Goal: Transaction & Acquisition: Purchase product/service

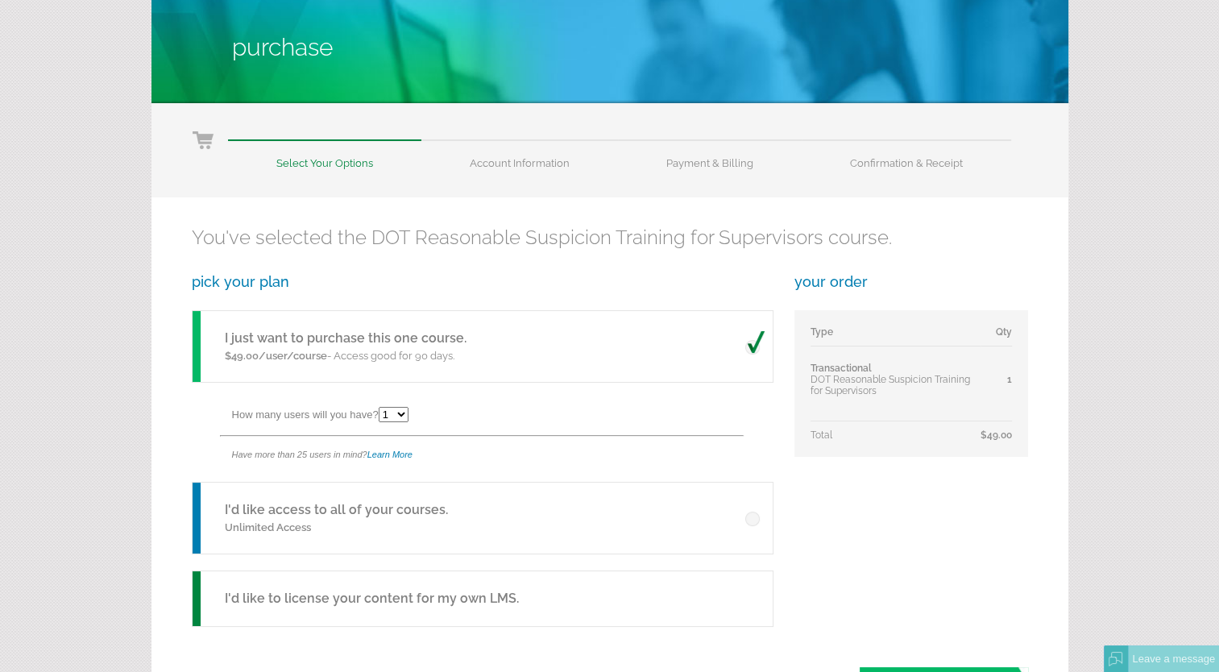
scroll to position [161, 0]
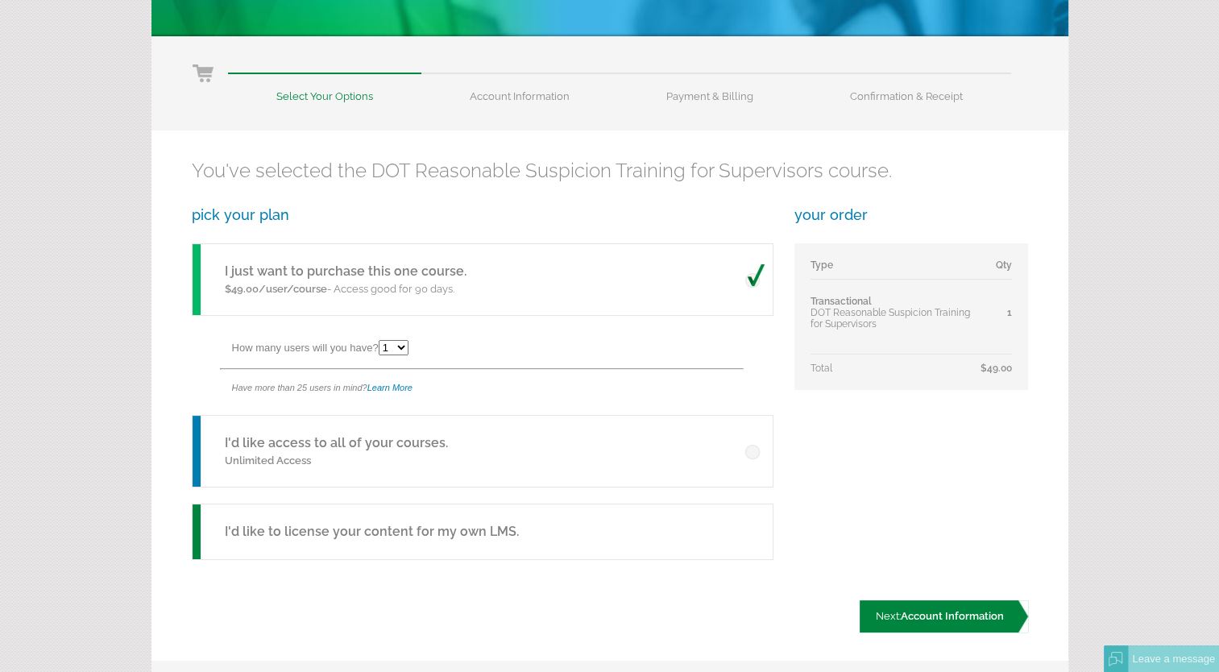
click at [925, 623] on link "Next: Account Information" at bounding box center [943, 616] width 168 height 32
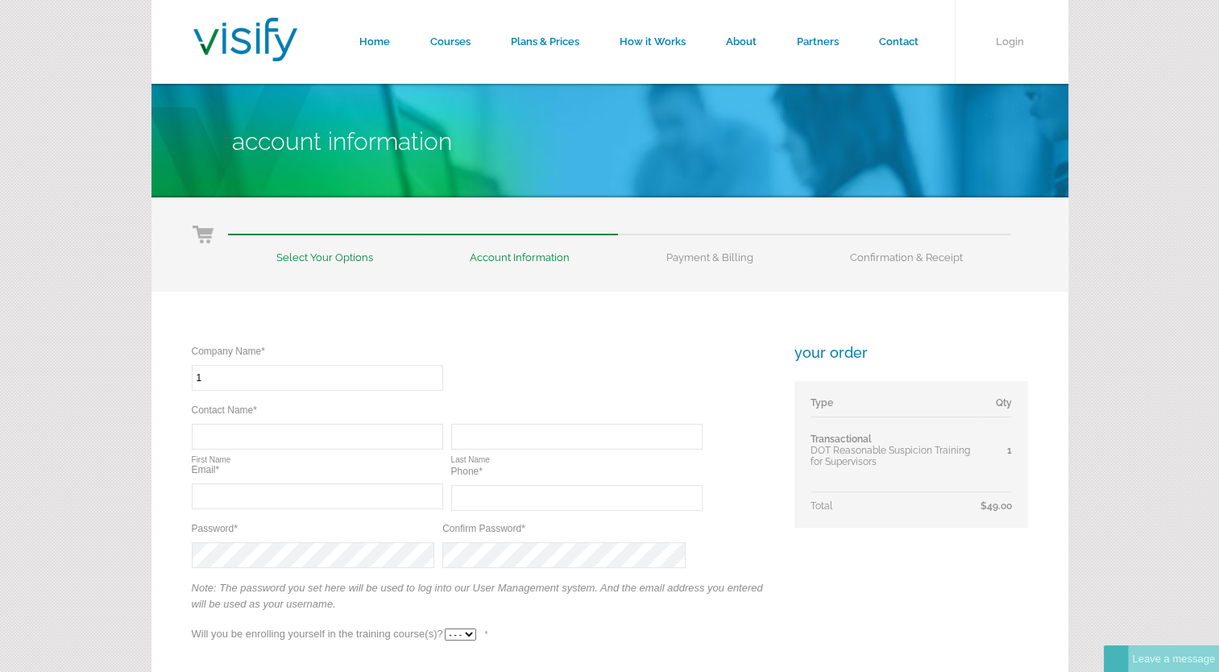
type input "1 Source Transportation, LLC"
type input "Maegan"
type input "Rowe"
type input "maegan@1sourcetransport.com"
type input "(903) 731-3386"
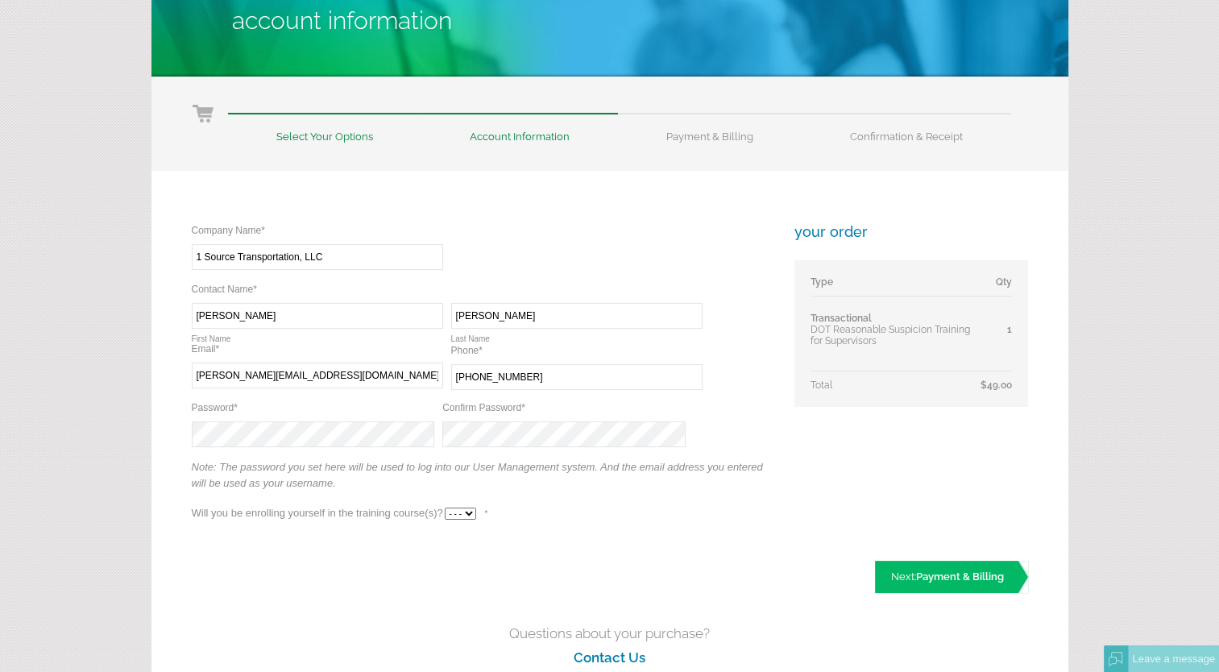
scroll to position [161, 0]
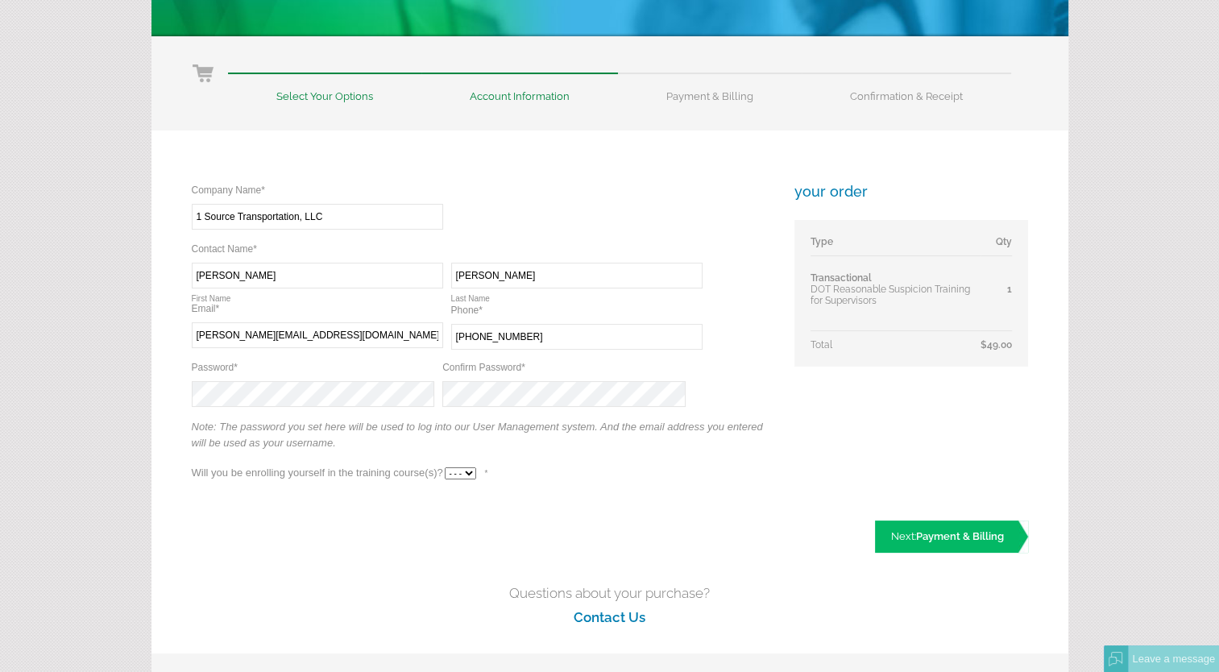
drag, startPoint x: 253, startPoint y: 279, endPoint x: 184, endPoint y: 279, distance: 69.3
click at [184, 279] on div "Company Name* Required 1 Source Transportation, LLC Contact Name* Required Requ…" at bounding box center [609, 355] width 917 height 450
type input "David"
type input "White"
type input "david@1sourcetransport.com"
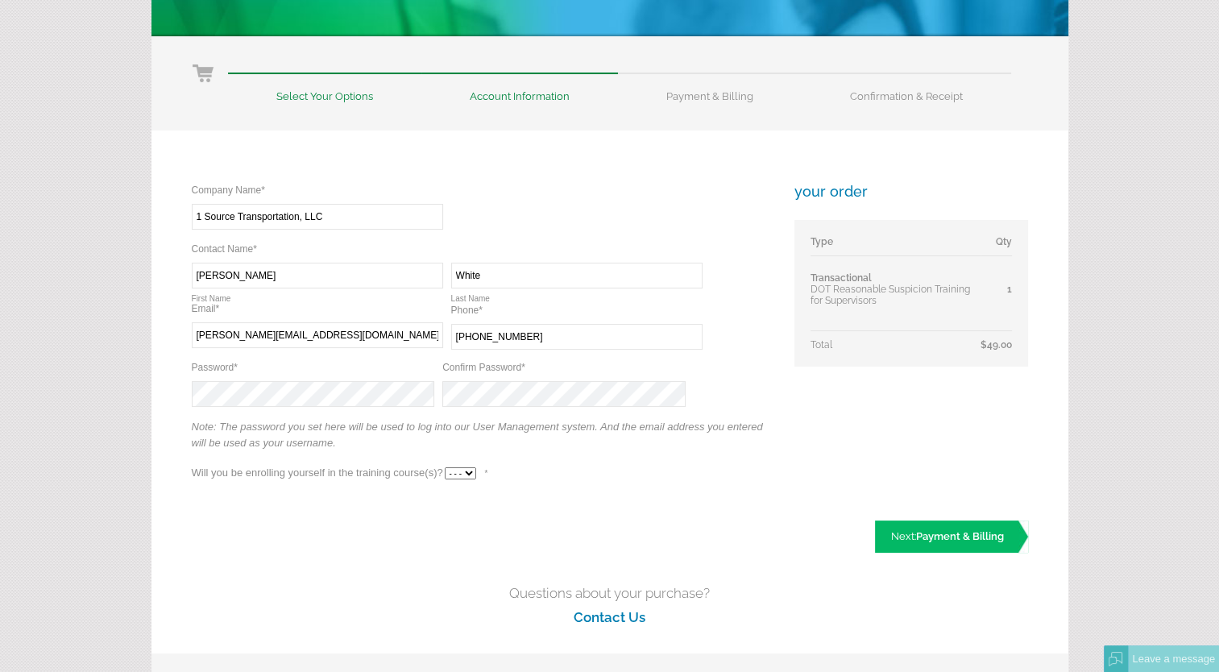
click at [472, 475] on select "- - - Yes No" at bounding box center [460, 473] width 31 height 12
select select "Yes"
click at [445, 467] on select "- - - Yes No" at bounding box center [460, 473] width 31 height 12
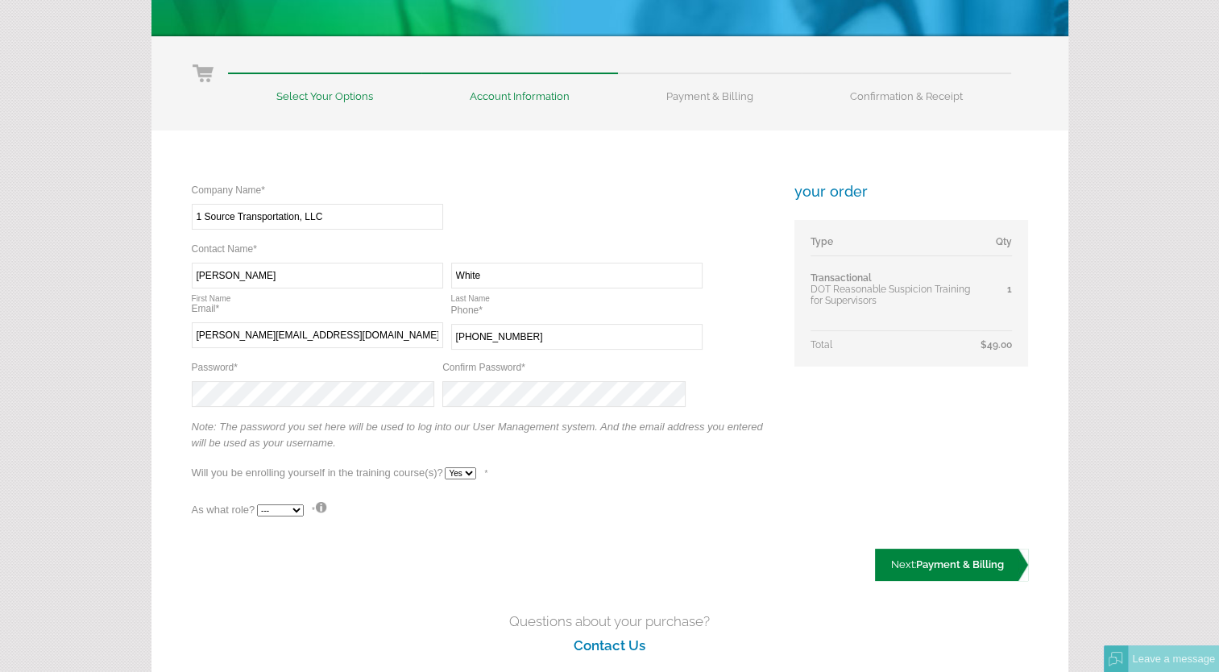
click at [942, 570] on link "Next: Payment & Billing" at bounding box center [951, 564] width 153 height 32
click at [288, 512] on select "--- Teacher Student" at bounding box center [280, 510] width 47 height 12
select select "True"
click at [257, 504] on select "--- Teacher Student" at bounding box center [280, 510] width 47 height 12
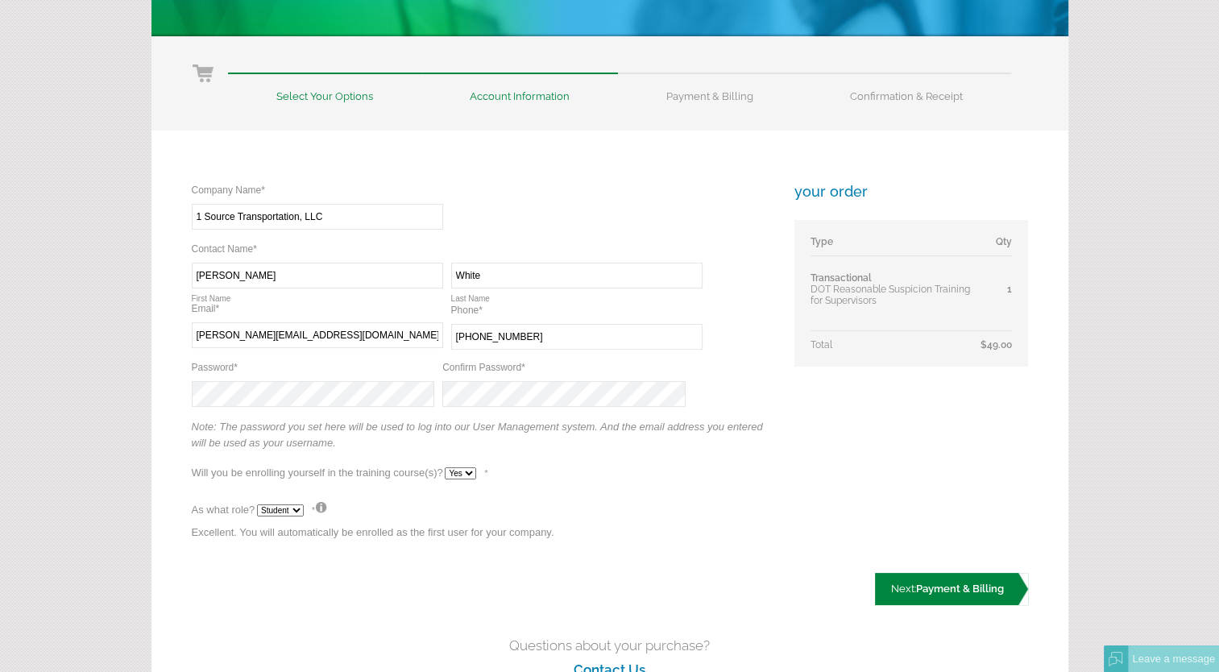
click at [967, 591] on span "Payment & Billing" at bounding box center [960, 588] width 88 height 12
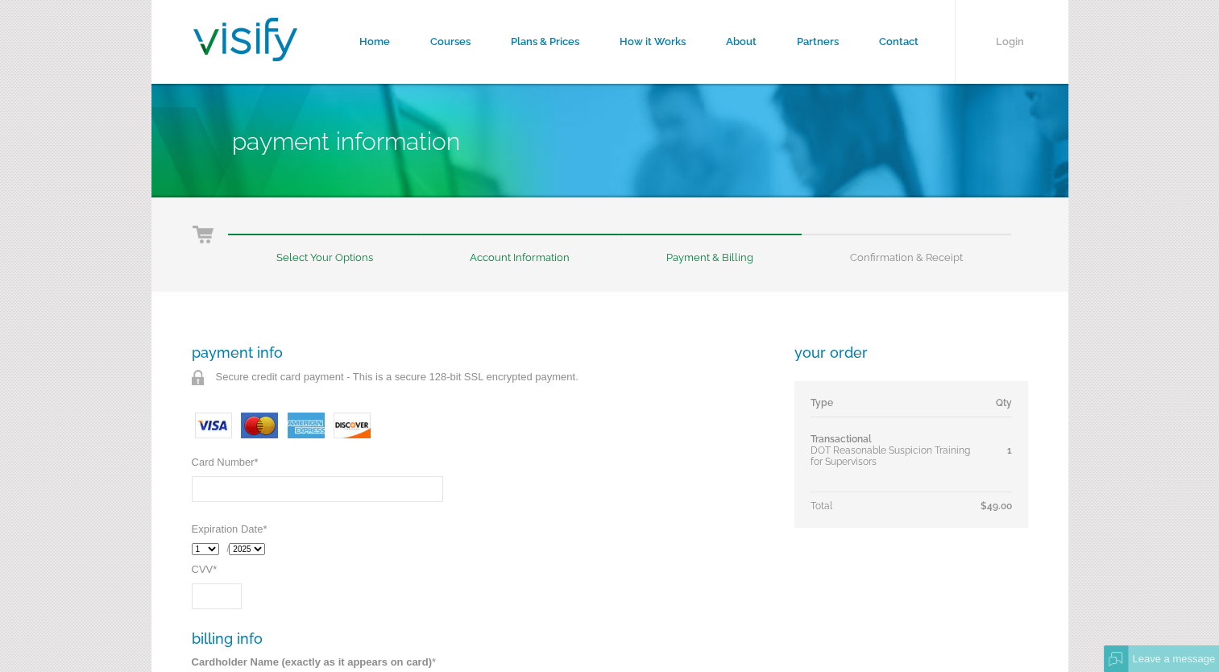
click at [252, 486] on input "Card Number *" at bounding box center [317, 489] width 251 height 26
type input "[CREDIT_CARD_NUMBER]"
select select "7"
select select "2027"
type input "654"
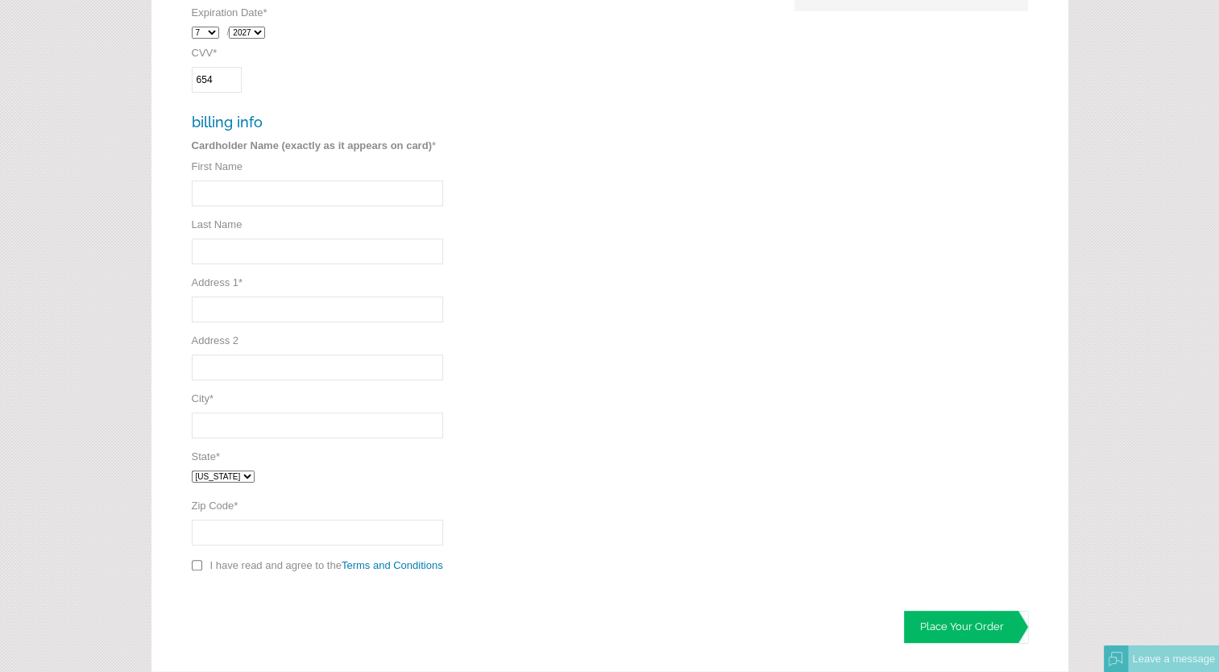
scroll to position [534, 0]
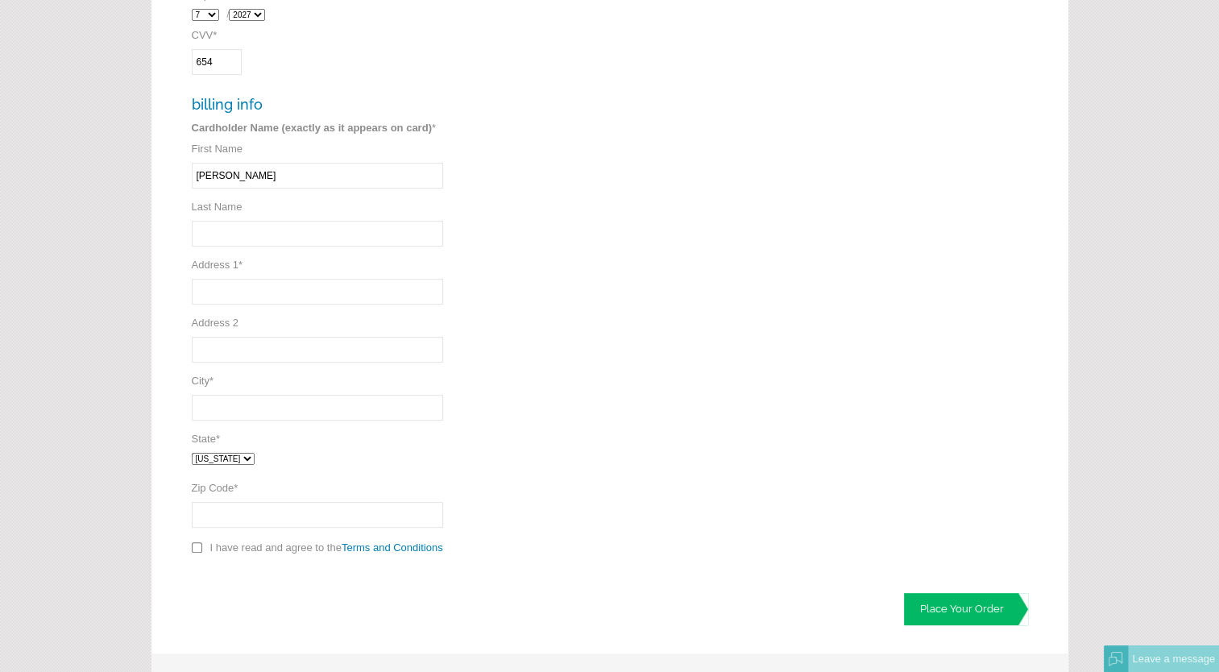
type input "John"
type input "Crabill"
type input "PO BOX 192"
type input "Palestine"
select select "TX"
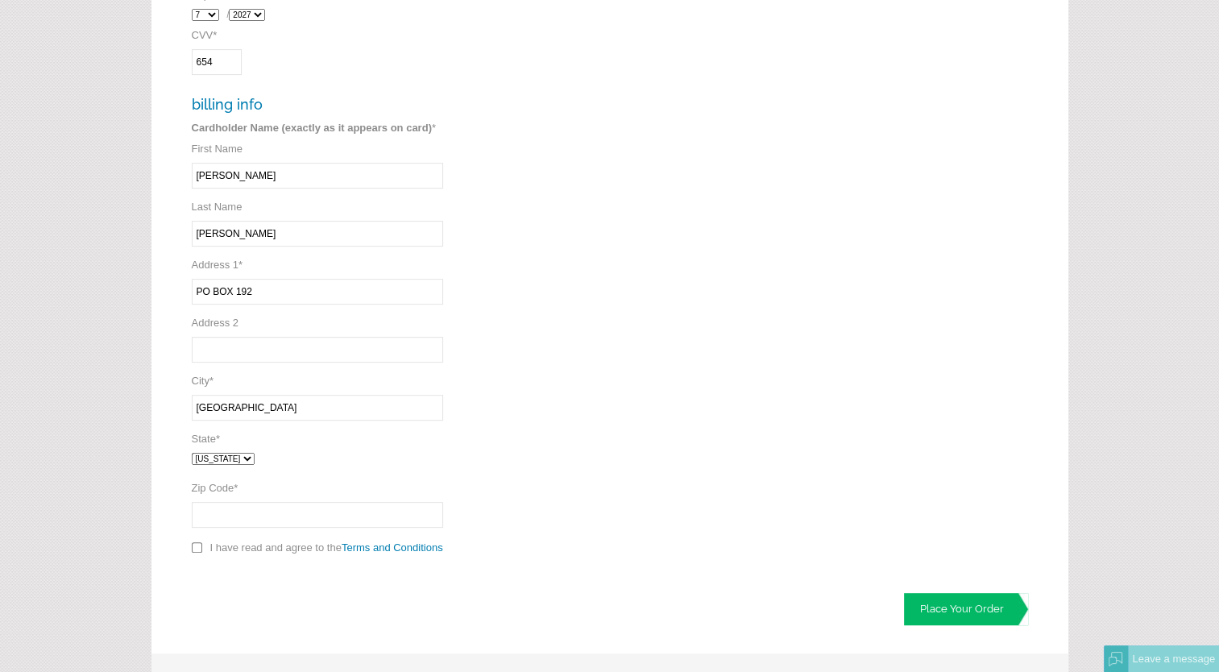
type input "75802"
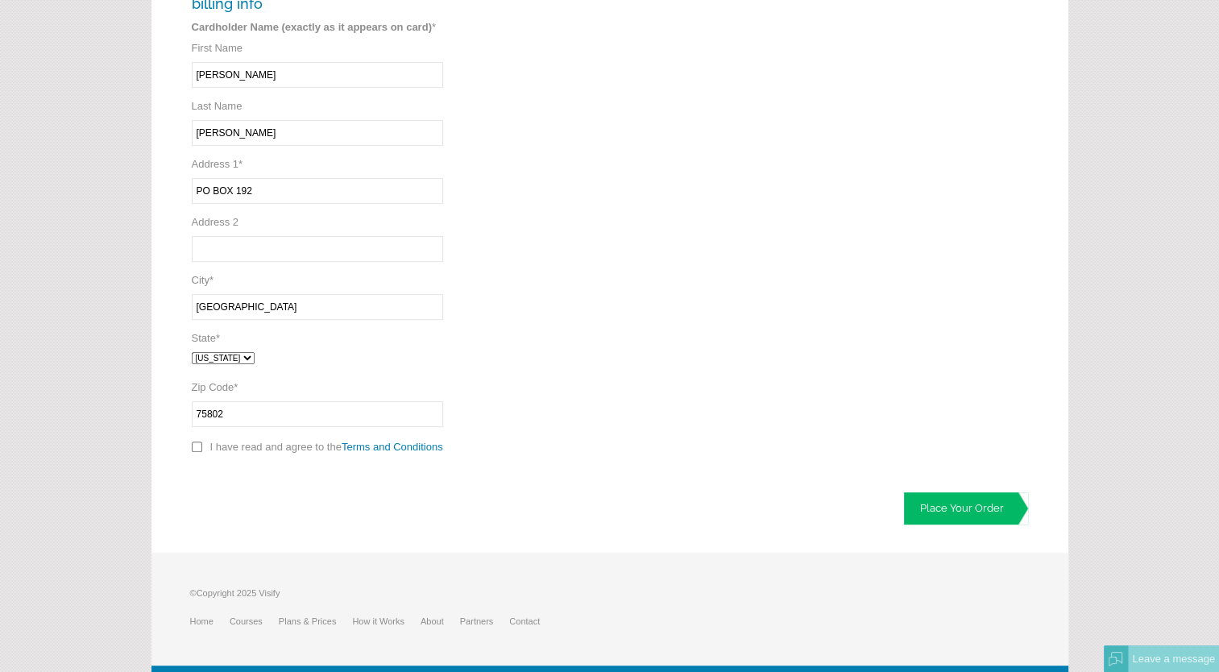
scroll to position [660, 0]
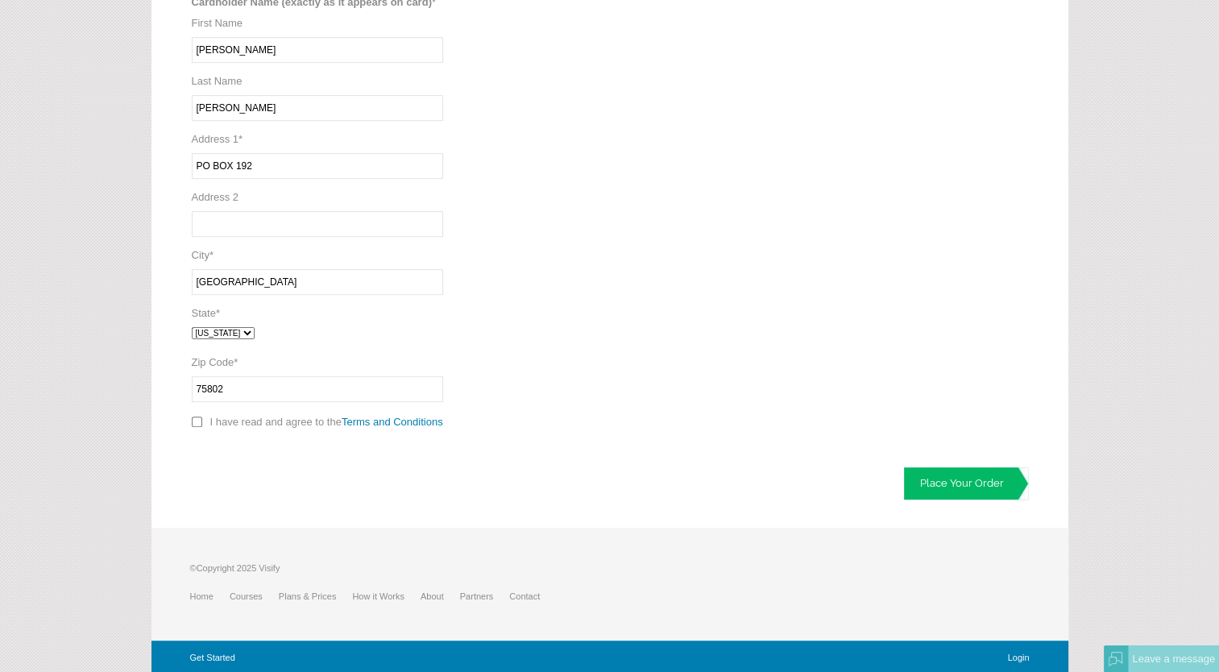
click at [197, 417] on input "checkbox" at bounding box center [197, 421] width 10 height 10
checkbox input "true"
click at [971, 488] on link "Place Your Order" at bounding box center [966, 483] width 124 height 32
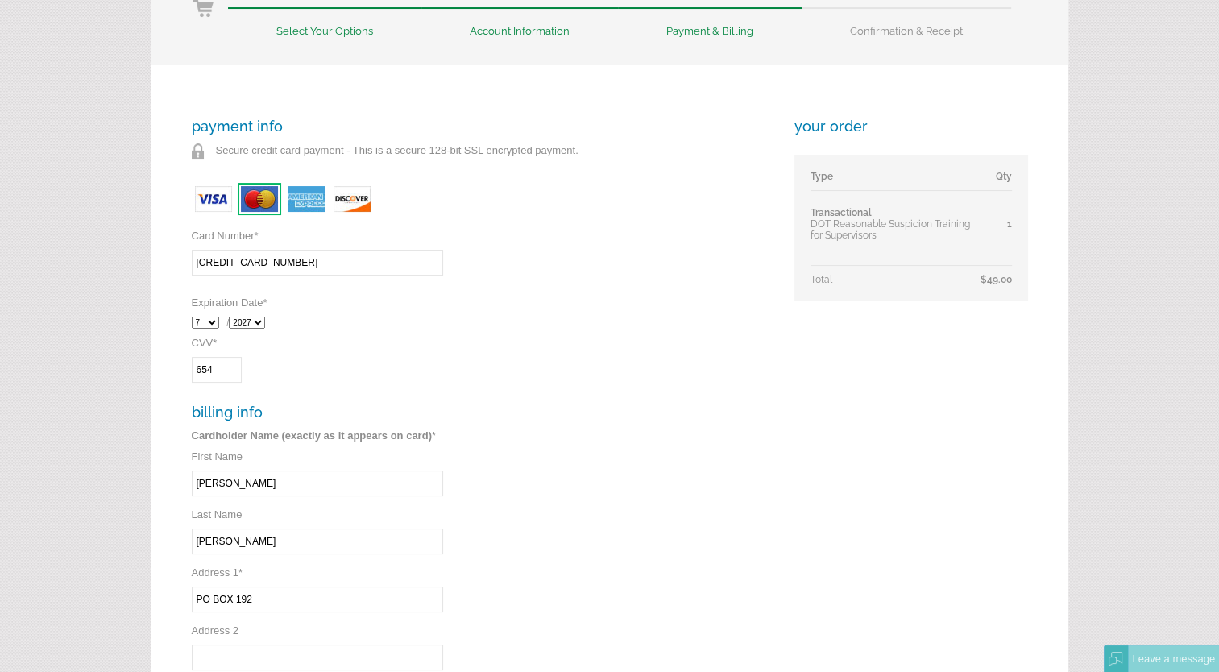
scroll to position [15, 0]
